Goal: Find contact information: Find contact information

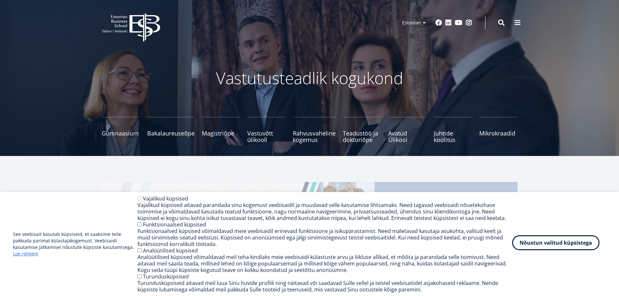
click at [554, 246] on button "Nõustun valitud küpsistega" at bounding box center [555, 242] width 87 height 15
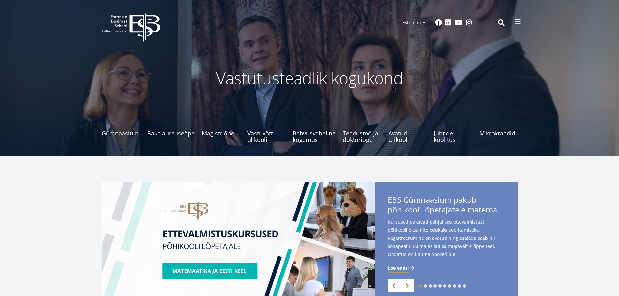
click at [517, 19] on span at bounding box center [518, 22] width 7 height 7
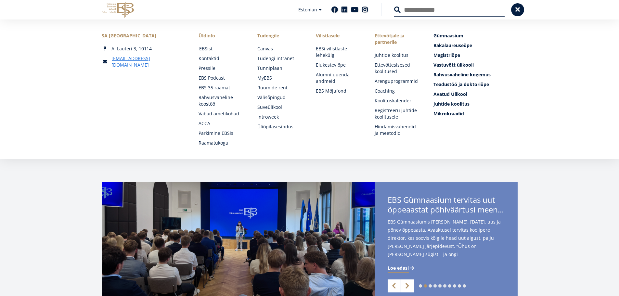
click at [206, 52] on link "EBSist" at bounding box center [222, 49] width 46 height 7
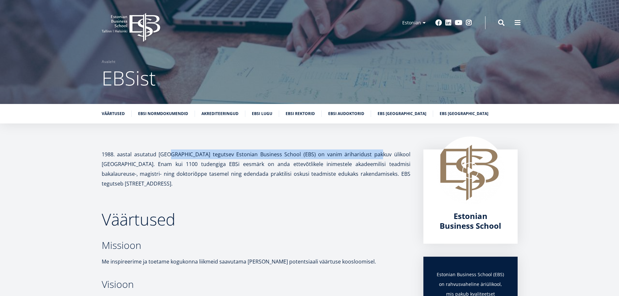
drag, startPoint x: 165, startPoint y: 152, endPoint x: 354, endPoint y: 153, distance: 188.2
click at [354, 153] on p "1988. aastal asutatud Tallinnas tegutsev Estonian Business School (EBS) on vani…" at bounding box center [256, 169] width 309 height 39
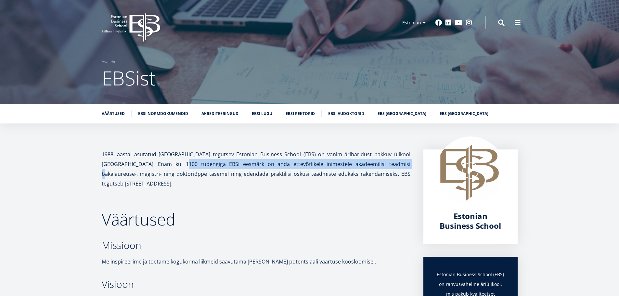
drag, startPoint x: 155, startPoint y: 164, endPoint x: 377, endPoint y: 162, distance: 222.0
click at [377, 162] on p "1988. aastal asutatud Tallinnas tegutsev Estonian Business School (EBS) on vani…" at bounding box center [256, 169] width 309 height 39
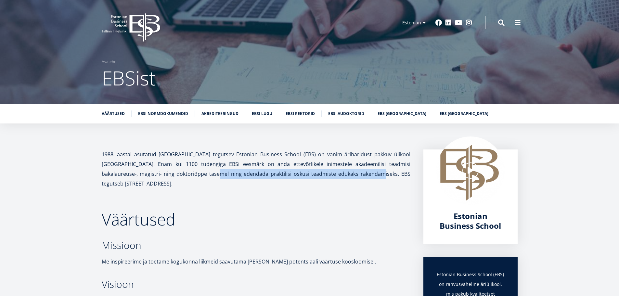
drag, startPoint x: 179, startPoint y: 175, endPoint x: 334, endPoint y: 170, distance: 155.1
click at [334, 170] on p "1988. aastal asutatud Tallinnas tegutsev Estonian Business School (EBS) on vani…" at bounding box center [256, 169] width 309 height 39
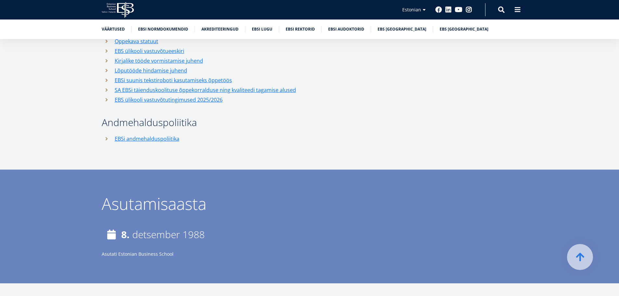
scroll to position [845, 0]
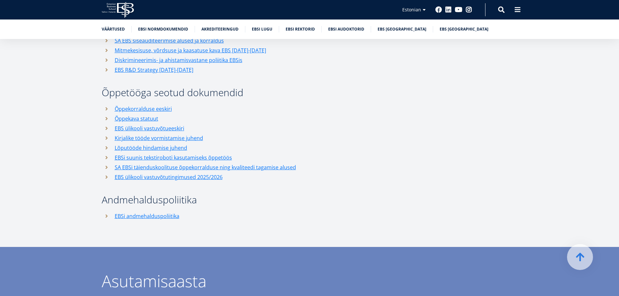
click at [109, 9] on icon "EBS Logo Created with Sketch." at bounding box center [118, 10] width 32 height 16
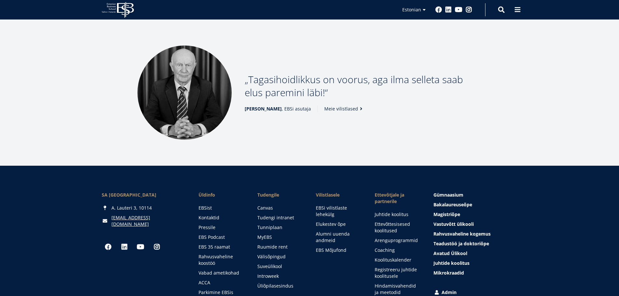
scroll to position [836, 0]
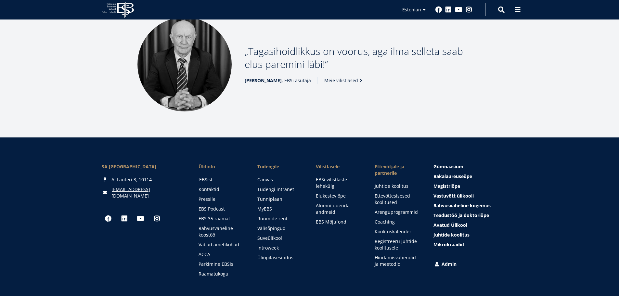
click at [204, 177] on link "EBSist" at bounding box center [222, 180] width 46 height 7
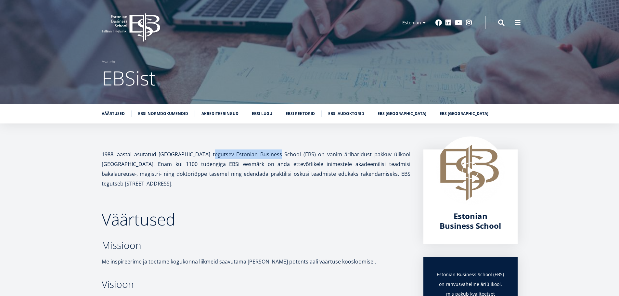
drag, startPoint x: 201, startPoint y: 155, endPoint x: 262, endPoint y: 157, distance: 61.8
click at [262, 157] on p "1988. aastal asutatud Tallinnas tegutsev Estonian Business School (EBS) on vani…" at bounding box center [256, 169] width 309 height 39
copy p "Estonian Business School"
drag, startPoint x: 301, startPoint y: 157, endPoint x: 386, endPoint y: 156, distance: 85.2
click at [386, 156] on p "1988. aastal asutatud Tallinnas tegutsev Estonian Business School (EBS) on vani…" at bounding box center [256, 169] width 309 height 39
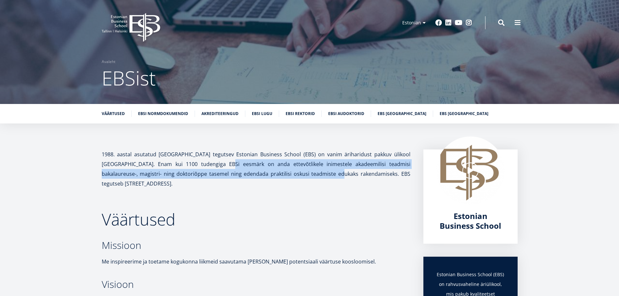
drag, startPoint x: 201, startPoint y: 165, endPoint x: 301, endPoint y: 171, distance: 100.3
click at [301, 171] on p "1988. aastal asutatud [GEOGRAPHIC_DATA] tegutsev Estonian Business School (EBS)…" at bounding box center [256, 169] width 309 height 39
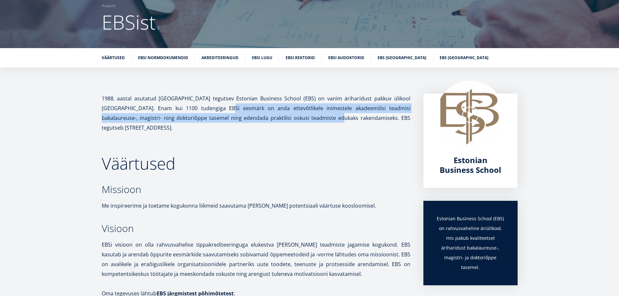
scroll to position [130, 0]
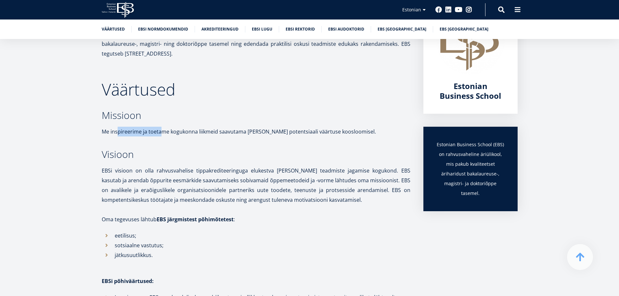
drag, startPoint x: 116, startPoint y: 121, endPoint x: 162, endPoint y: 122, distance: 45.9
click at [162, 127] on p "Me inspireerime ja toetame kogukonna liikmeid saavutama [PERSON_NAME] potentsia…" at bounding box center [256, 132] width 309 height 10
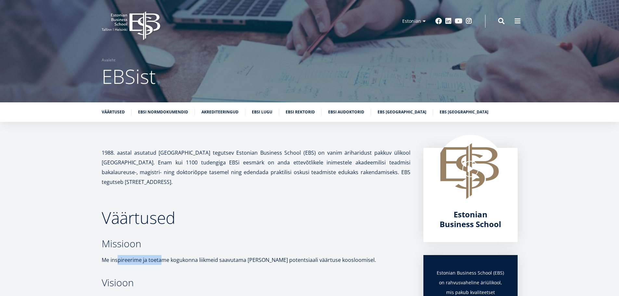
scroll to position [0, 0]
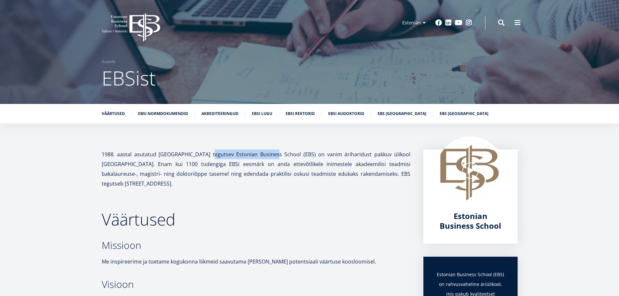
drag, startPoint x: 200, startPoint y: 155, endPoint x: 261, endPoint y: 155, distance: 61.4
click at [261, 155] on p "1988. aastal asutatud [GEOGRAPHIC_DATA] tegutsev Estonian Business School (EBS)…" at bounding box center [256, 169] width 309 height 39
copy p "Estonian Business School"
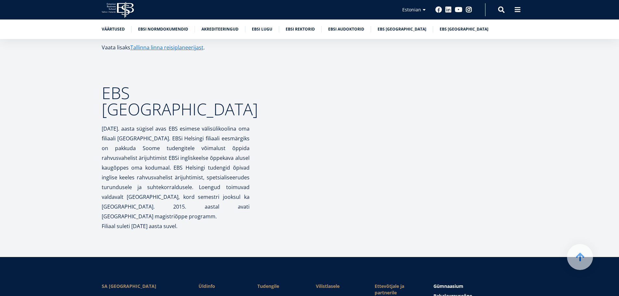
scroll to position [3127, 0]
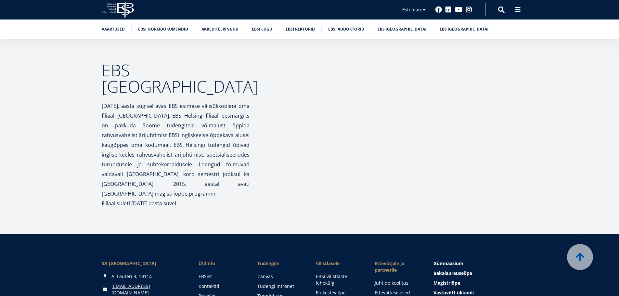
drag, startPoint x: 109, startPoint y: 113, endPoint x: 166, endPoint y: 115, distance: 56.6
click at [166, 260] on div "SA [GEOGRAPHIC_DATA]" at bounding box center [144, 263] width 84 height 7
copy div "Estonian Business School"
click at [208, 273] on link "EBSist" at bounding box center [222, 276] width 46 height 7
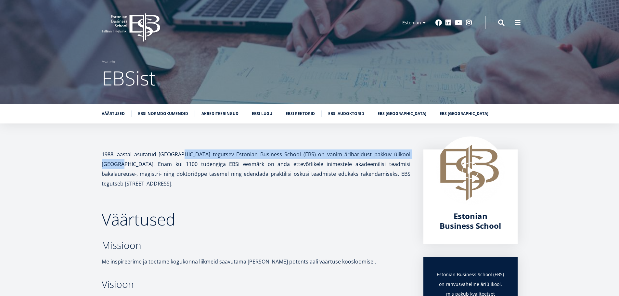
drag, startPoint x: 174, startPoint y: 151, endPoint x: 404, endPoint y: 156, distance: 229.9
click at [404, 156] on p "1988. aastal asutatud [GEOGRAPHIC_DATA] tegutsev Estonian Business School (EBS)…" at bounding box center [256, 169] width 309 height 39
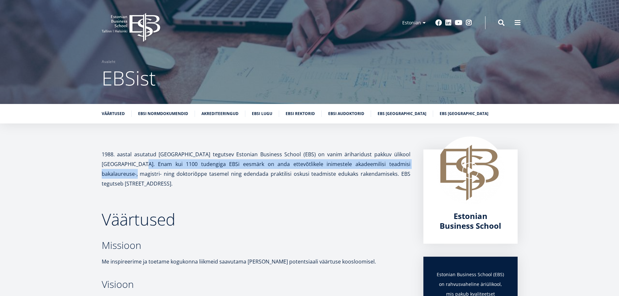
drag, startPoint x: 115, startPoint y: 166, endPoint x: 408, endPoint y: 163, distance: 292.6
click at [408, 163] on p "1988. aastal asutatud Tallinnas tegutsev Estonian Business School (EBS) on vani…" at bounding box center [256, 169] width 309 height 39
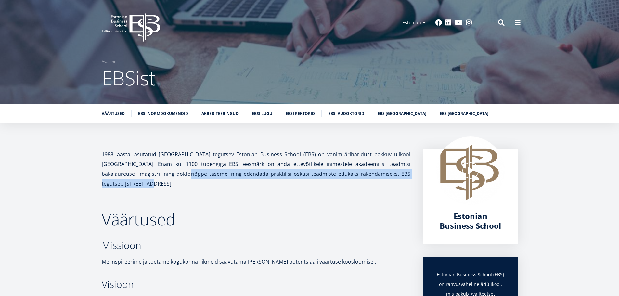
drag, startPoint x: 152, startPoint y: 173, endPoint x: 408, endPoint y: 173, distance: 255.2
click at [408, 173] on p "1988. aastal asutatud Tallinnas tegutsev Estonian Business School (EBS) on vani…" at bounding box center [256, 169] width 309 height 39
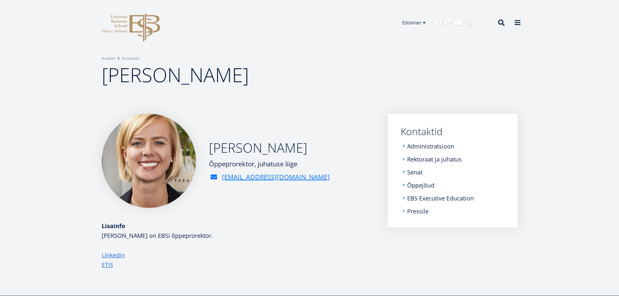
scroll to position [33, 0]
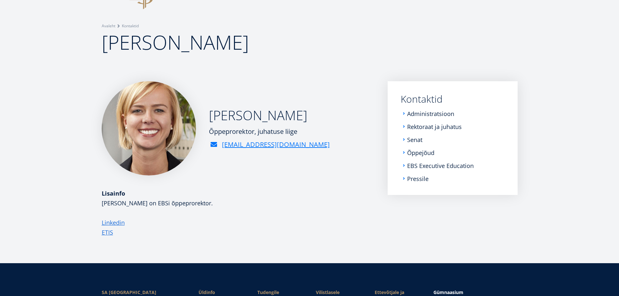
drag, startPoint x: 313, startPoint y: 146, endPoint x: 305, endPoint y: 146, distance: 8.5
click at [305, 146] on div "[PERSON_NAME] Õppeprorektor, juhatuse liige [EMAIL_ADDRESS][DOMAIN_NAME]" at bounding box center [238, 128] width 273 height 94
drag, startPoint x: 311, startPoint y: 145, endPoint x: 301, endPoint y: 145, distance: 10.4
click at [301, 145] on div "[EMAIL_ADDRESS][DOMAIN_NAME]" at bounding box center [269, 145] width 121 height 10
copy link "[EMAIL_ADDRESS][DOMAIN_NAME]"
